Goal: Use online tool/utility: Utilize a website feature to perform a specific function

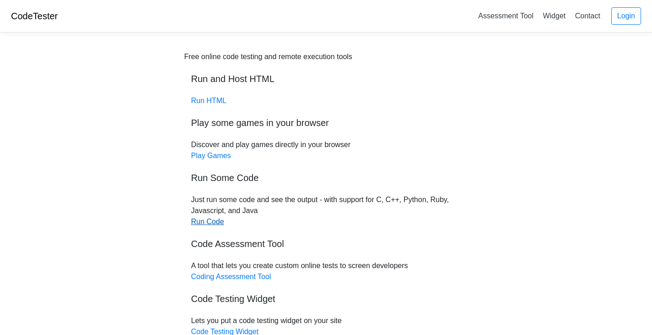
click at [204, 223] on link "Run Code" at bounding box center [207, 221] width 33 height 8
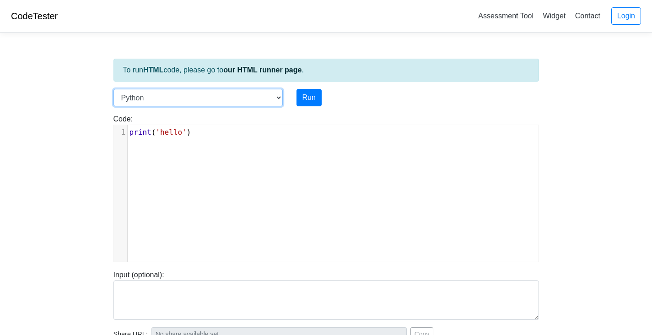
click at [279, 95] on select "C C++ Go Java Javascript Python Ruby" at bounding box center [197, 97] width 169 height 17
click at [276, 96] on select "C C++ Go Java Javascript Python Ruby" at bounding box center [197, 97] width 169 height 17
click at [275, 98] on select "C C++ Go Java Javascript Python Ruby" at bounding box center [197, 97] width 169 height 17
select select "javascript"
click at [113, 89] on select "C C++ Go Java Javascript Python Ruby" at bounding box center [197, 97] width 169 height 17
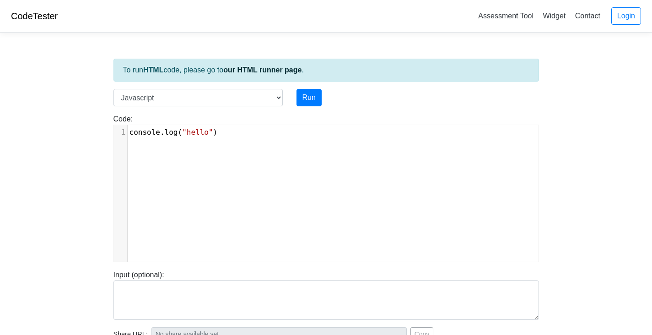
scroll to position [4, 0]
drag, startPoint x: 221, startPoint y: 135, endPoint x: 121, endPoint y: 132, distance: 100.7
click at [110, 131] on div "Code: console.log("hello") console.log("hello") x 1 console . log ( "hello" )" at bounding box center [326, 187] width 439 height 148
type textarea "​console.log("hello")"
paste textarea
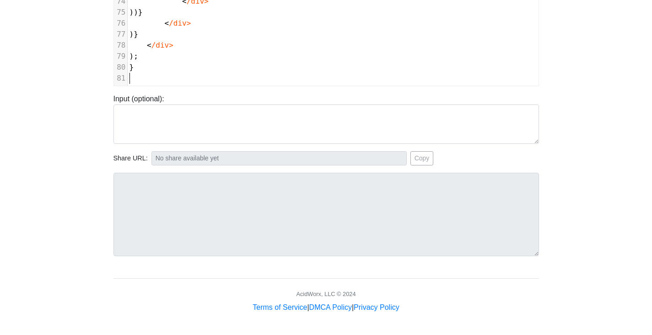
scroll to position [0, 0]
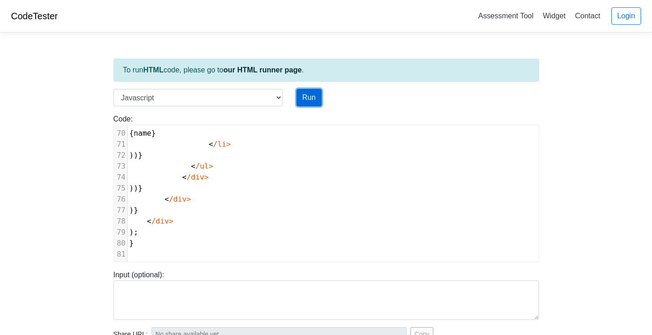
click at [313, 92] on button "Run" at bounding box center [309, 97] width 25 height 17
type input "https://codetester.io/runner?s=DdWM0x5pzo"
type textarea "Submission status: Runtime Error (NZEC) Stderr: /box/script.js:2 import React, …"
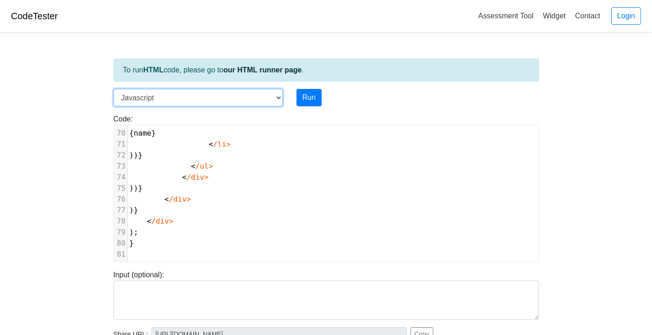
click at [277, 100] on select "C C++ Go Java Javascript Python Ruby" at bounding box center [197, 97] width 169 height 17
select select "python"
click at [113, 89] on select "C C++ Go Java Javascript Python Ruby" at bounding box center [197, 97] width 169 height 17
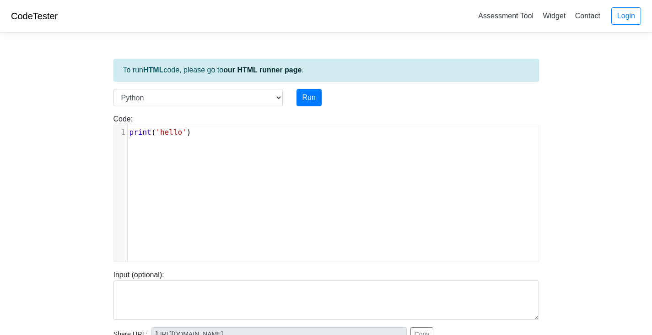
scroll to position [4, 0]
drag, startPoint x: 211, startPoint y: 137, endPoint x: 133, endPoint y: 135, distance: 78.3
click at [128, 136] on div "1 print ( 'hello' )" at bounding box center [337, 132] width 418 height 11
type textarea "​print('hello')"
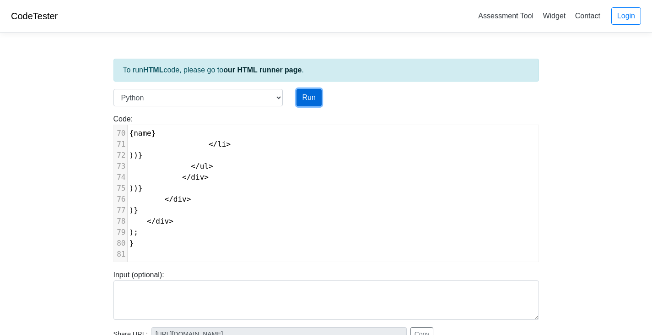
click at [302, 94] on button "Run" at bounding box center [309, 97] width 25 height 17
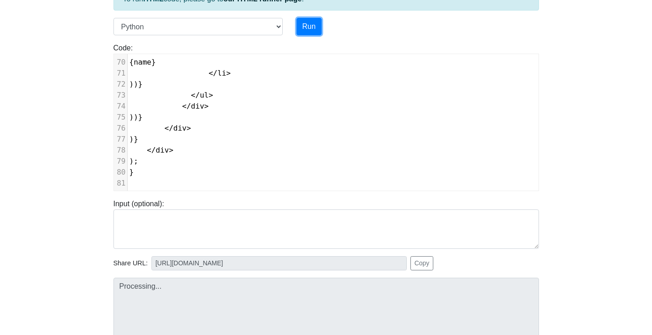
scroll to position [176, 0]
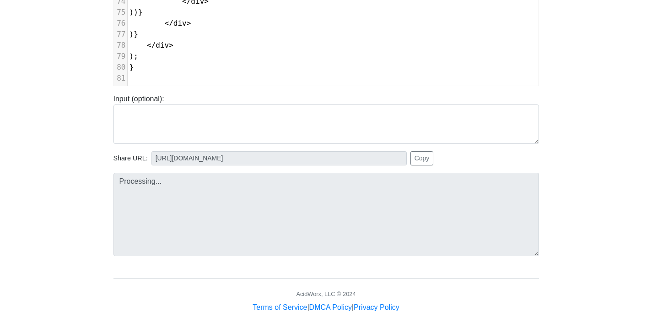
type input "https://codetester.io/runner?s=64zo8LKPWb"
type textarea "Submission status: Runtime Error (NZEC) Stderr: File "script.py", line 1 // Air…"
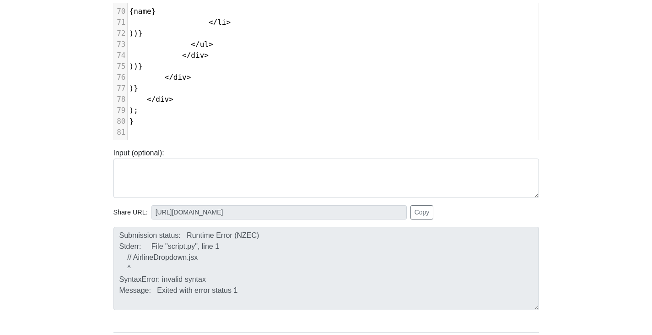
scroll to position [0, 0]
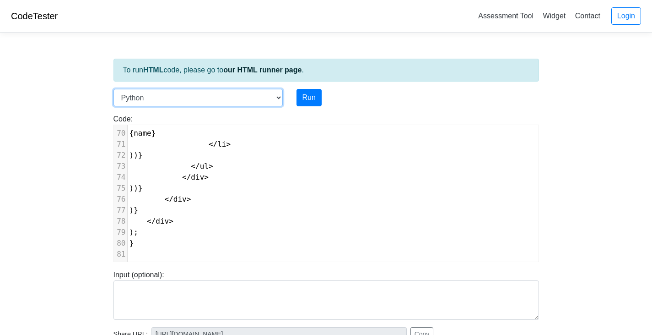
click at [276, 96] on select "C C++ Go Java Javascript Python Ruby" at bounding box center [197, 97] width 169 height 17
select select "java"
click at [113, 89] on select "C C++ Go Java Javascript Python Ruby" at bounding box center [197, 97] width 169 height 17
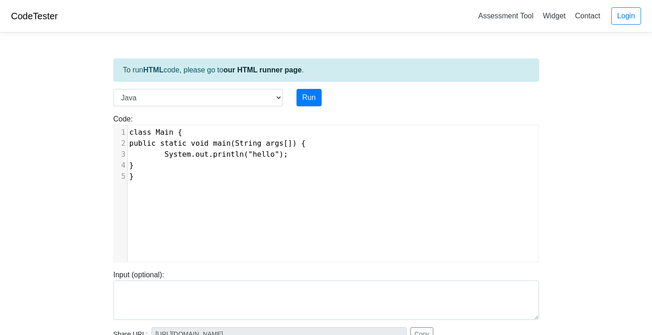
scroll to position [4, 0]
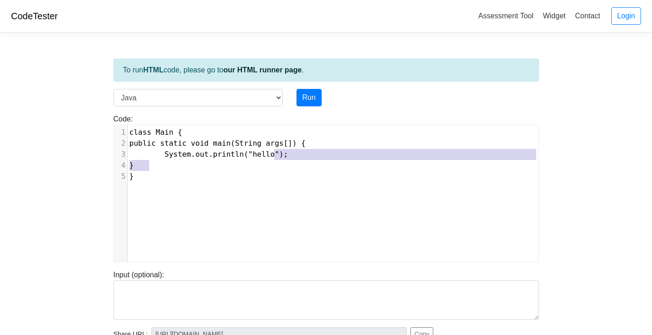
type textarea ");"
drag, startPoint x: 297, startPoint y: 158, endPoint x: 263, endPoint y: 159, distance: 34.3
click at [264, 159] on pre "System.out.println("hello");" at bounding box center [337, 154] width 418 height 11
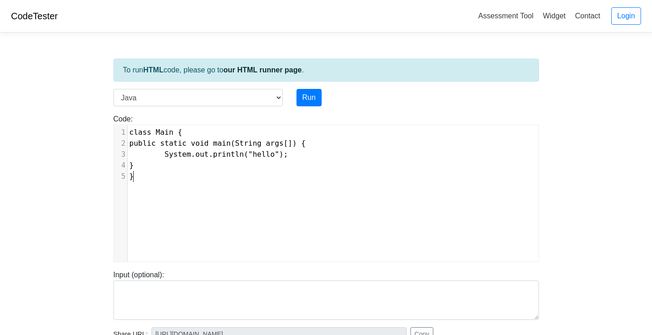
click at [138, 201] on div "x 1 class Main { 2 public static void main(String args[]) { 3 System.out.printl…" at bounding box center [333, 200] width 438 height 150
type textarea "​"
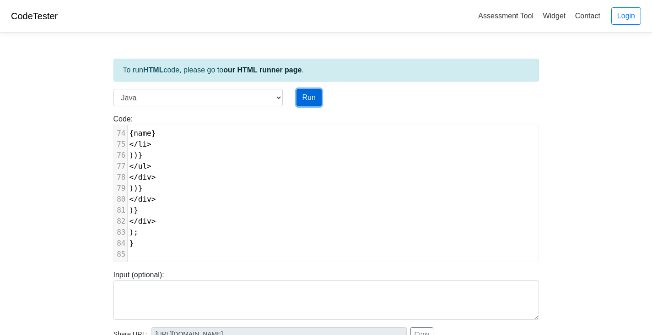
click at [314, 93] on button "Run" at bounding box center [309, 97] width 25 height 17
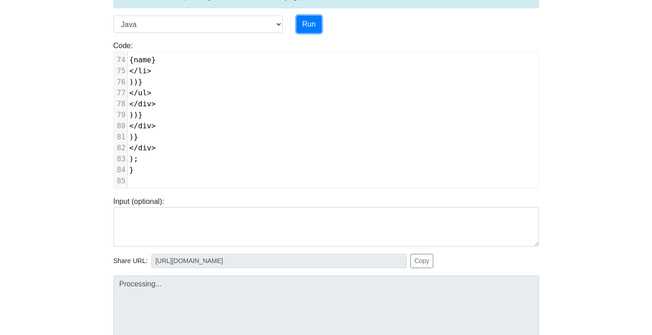
scroll to position [176, 0]
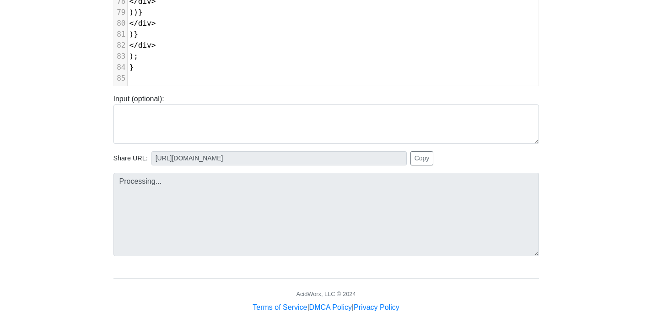
type input "https://codetester.io/runner?s=ZeX3BK6Blv"
type textarea "Submission status: Compilation Error Compile Output: Main.java:6: error: class,…"
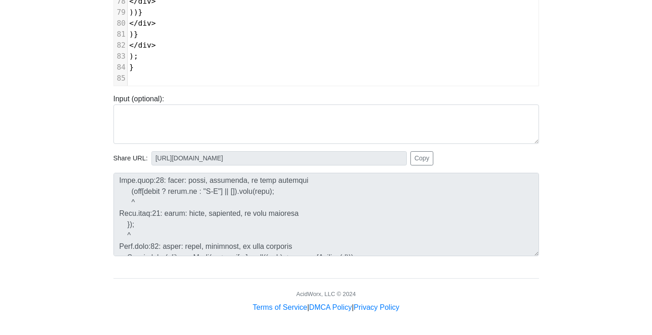
scroll to position [275, 0]
